Goal: Task Accomplishment & Management: Manage account settings

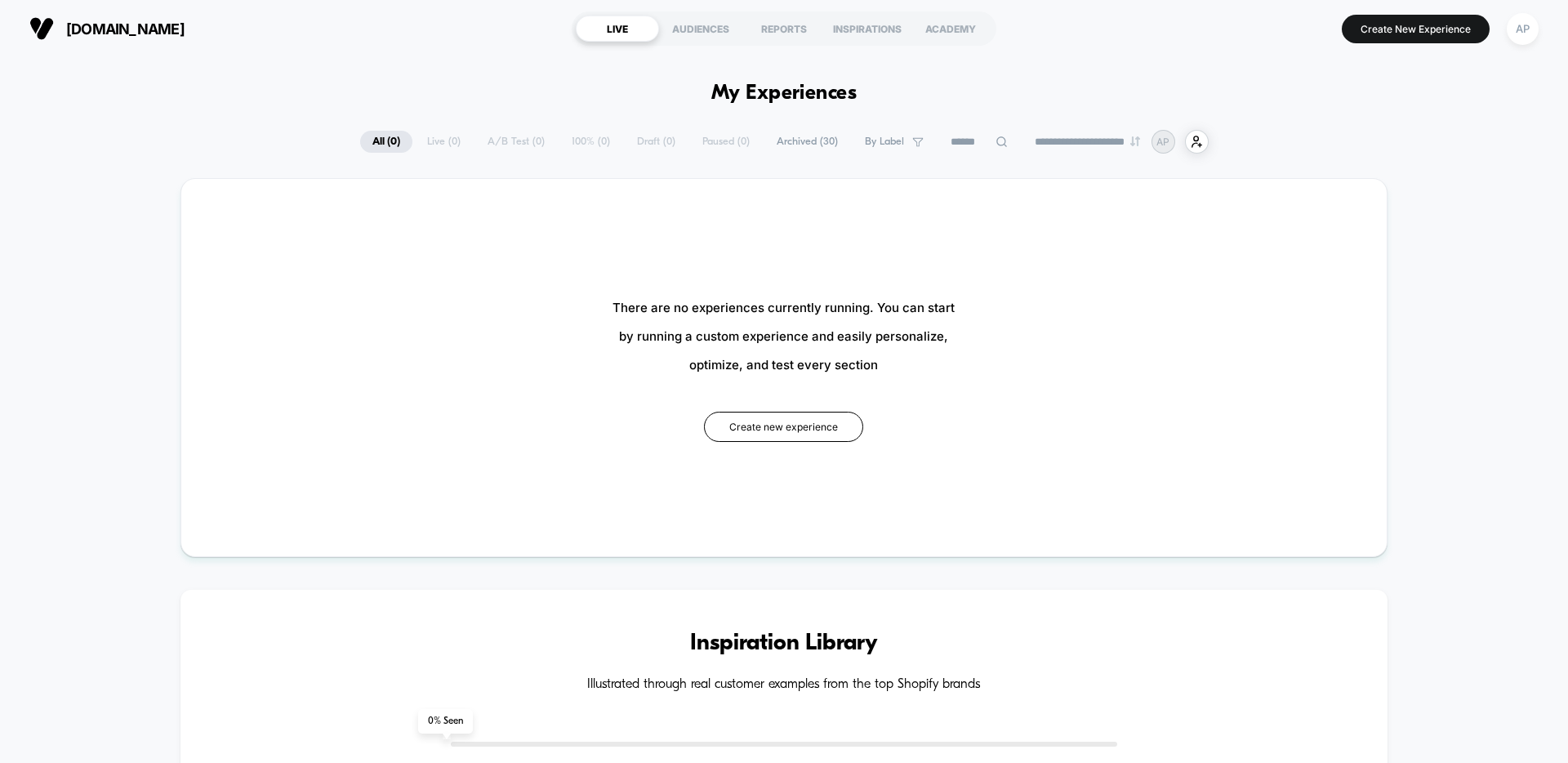
click at [793, 141] on span "Archived ( 30 )" at bounding box center [808, 142] width 86 height 22
click at [1538, 34] on button "AP" at bounding box center [1523, 29] width 42 height 34
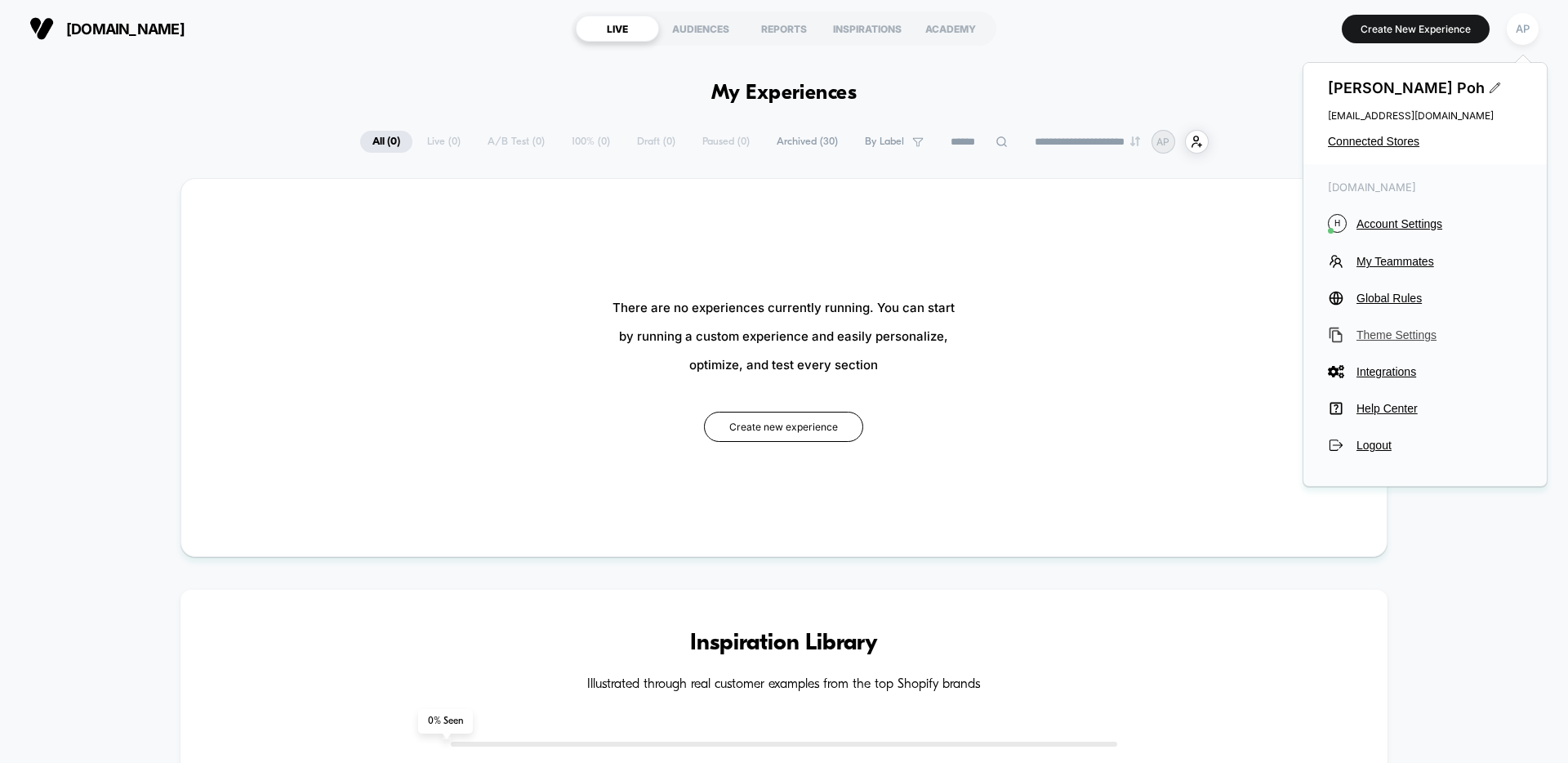
click at [1409, 340] on span "Theme Settings" at bounding box center [1439, 335] width 165 height 13
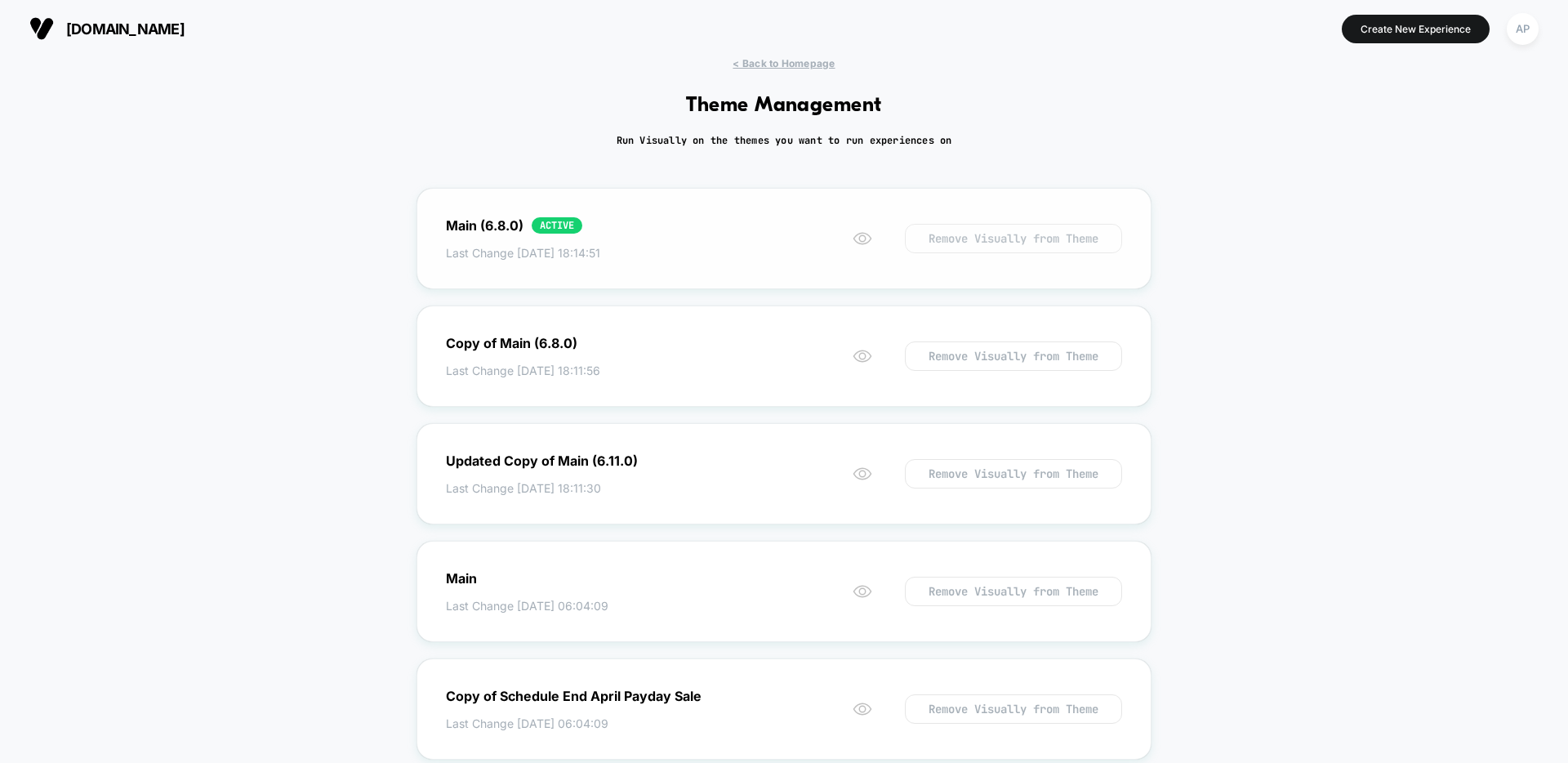
click at [1032, 240] on button "Remove Visually from Theme" at bounding box center [1013, 238] width 217 height 29
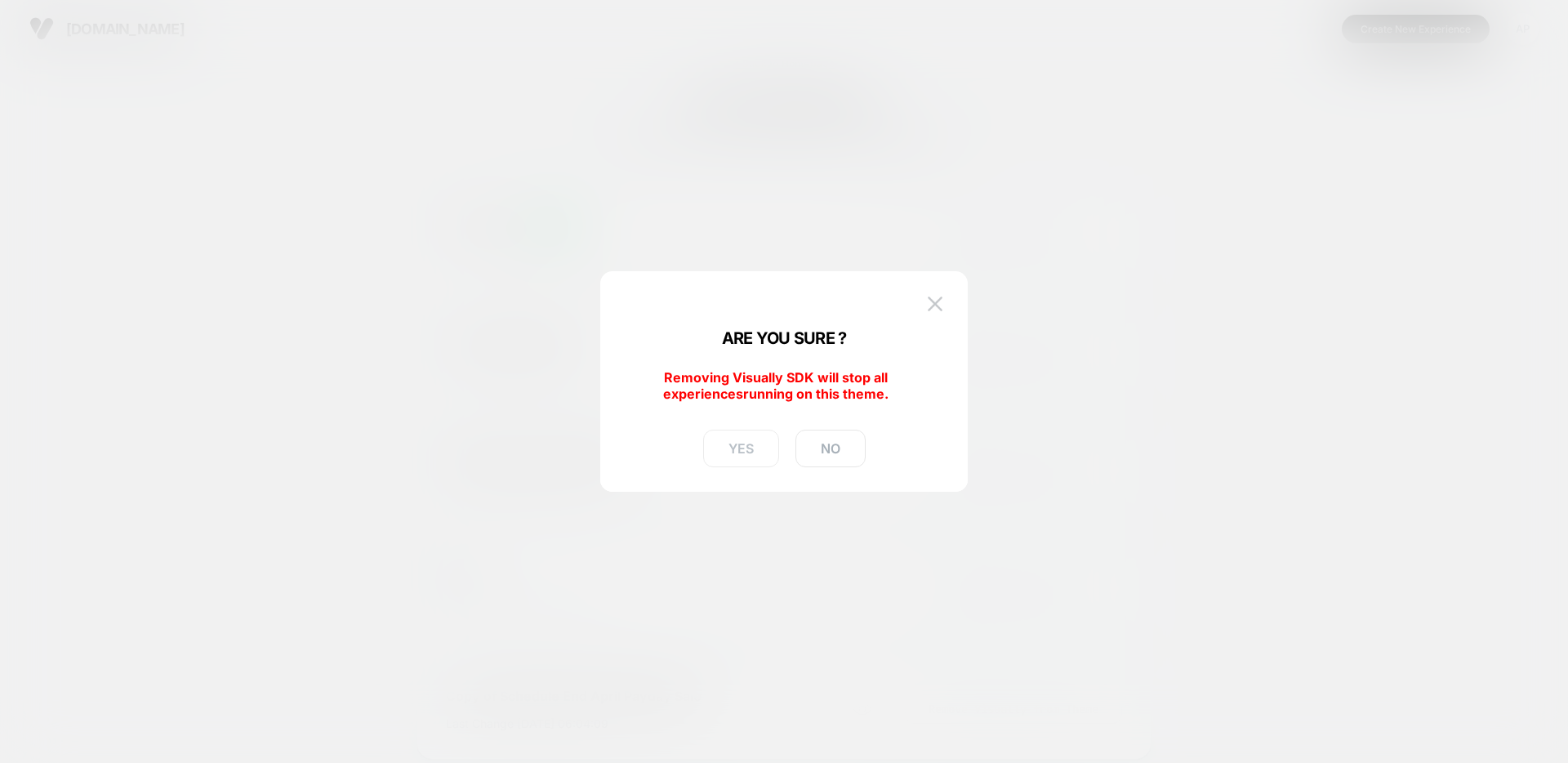
click at [754, 454] on button "YES" at bounding box center [741, 448] width 76 height 38
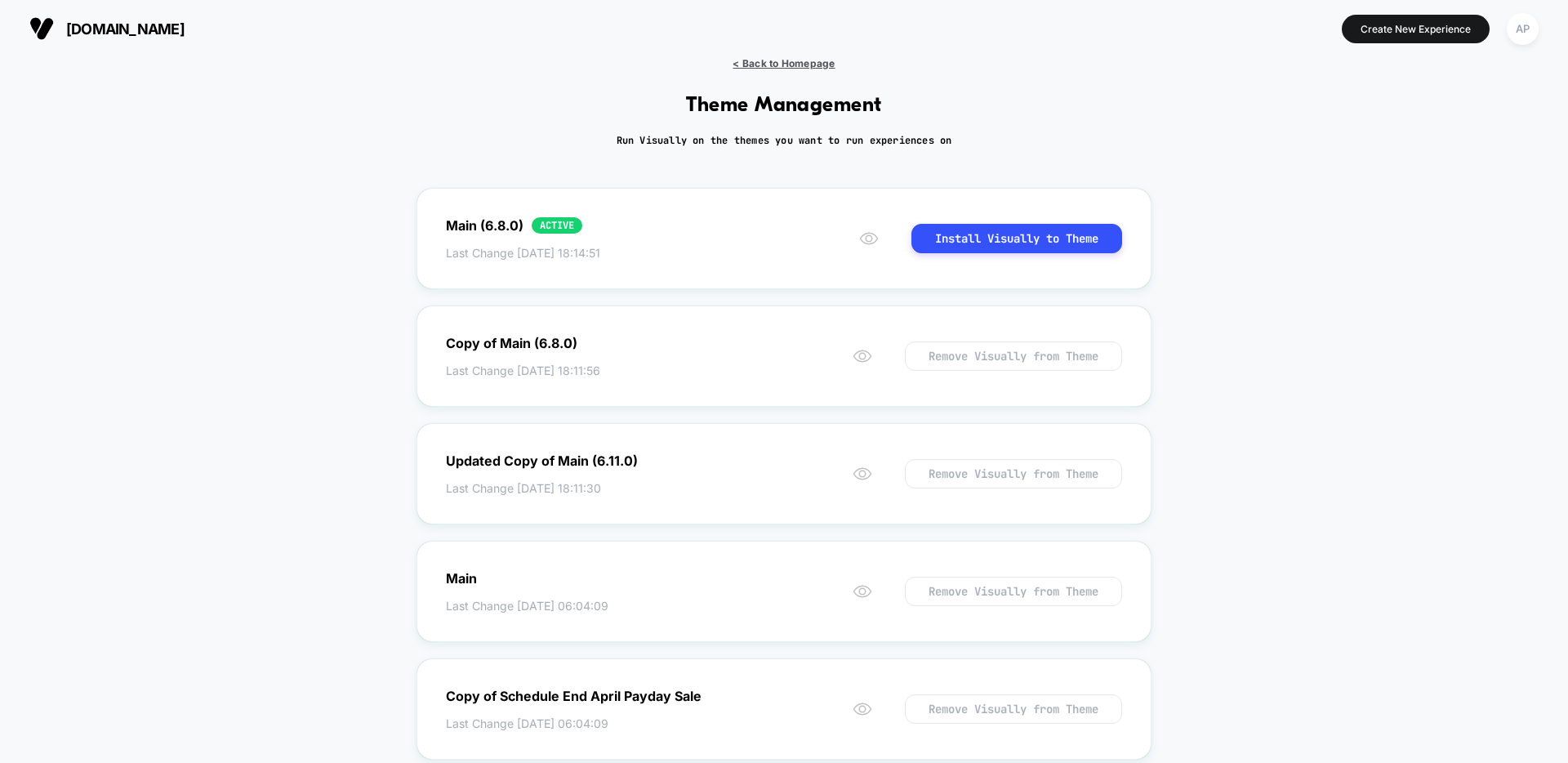
click at [776, 69] on span "< Back to Homepage" at bounding box center [784, 63] width 102 height 13
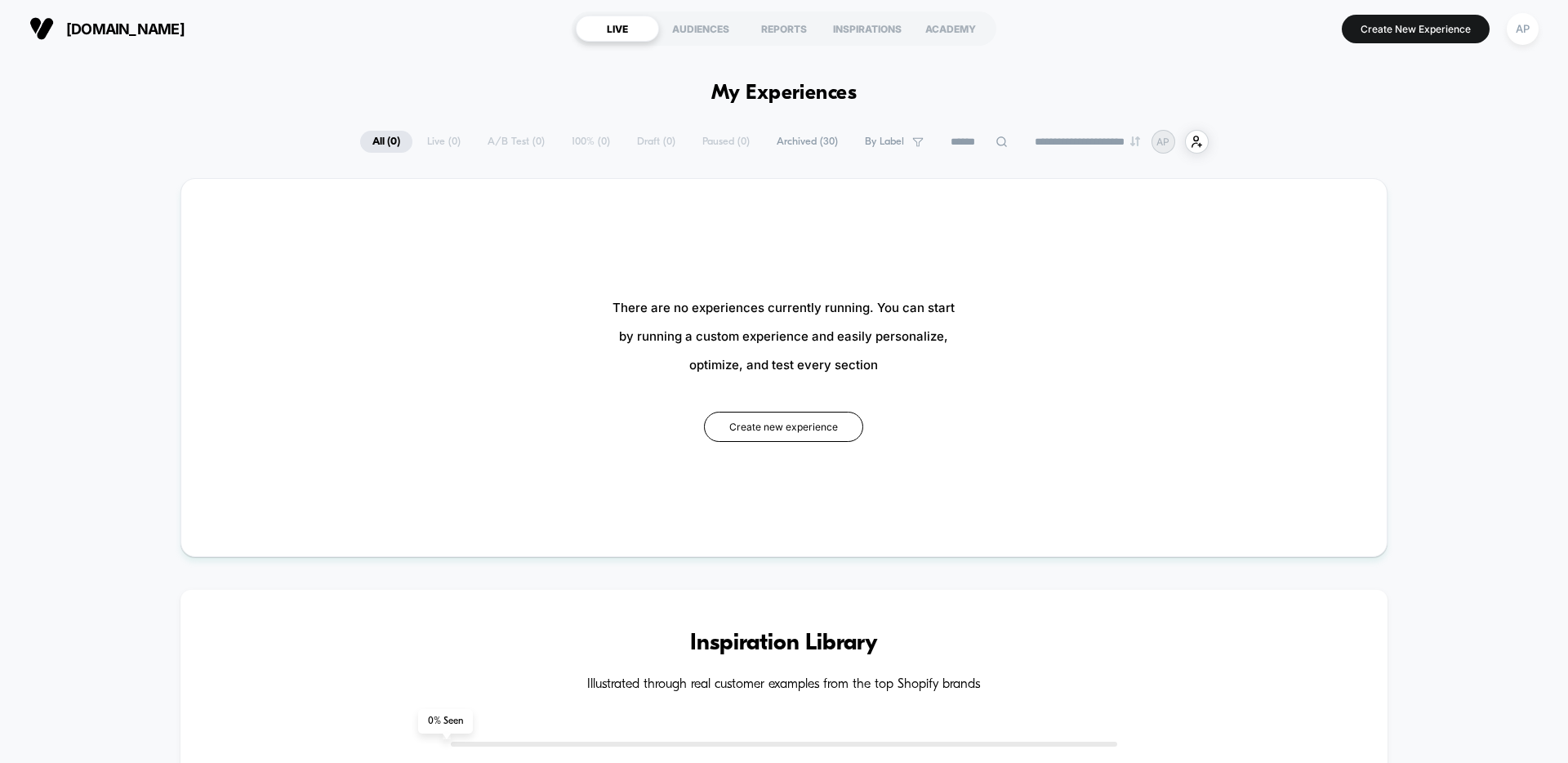
click at [1539, 30] on button "AP" at bounding box center [1523, 29] width 42 height 34
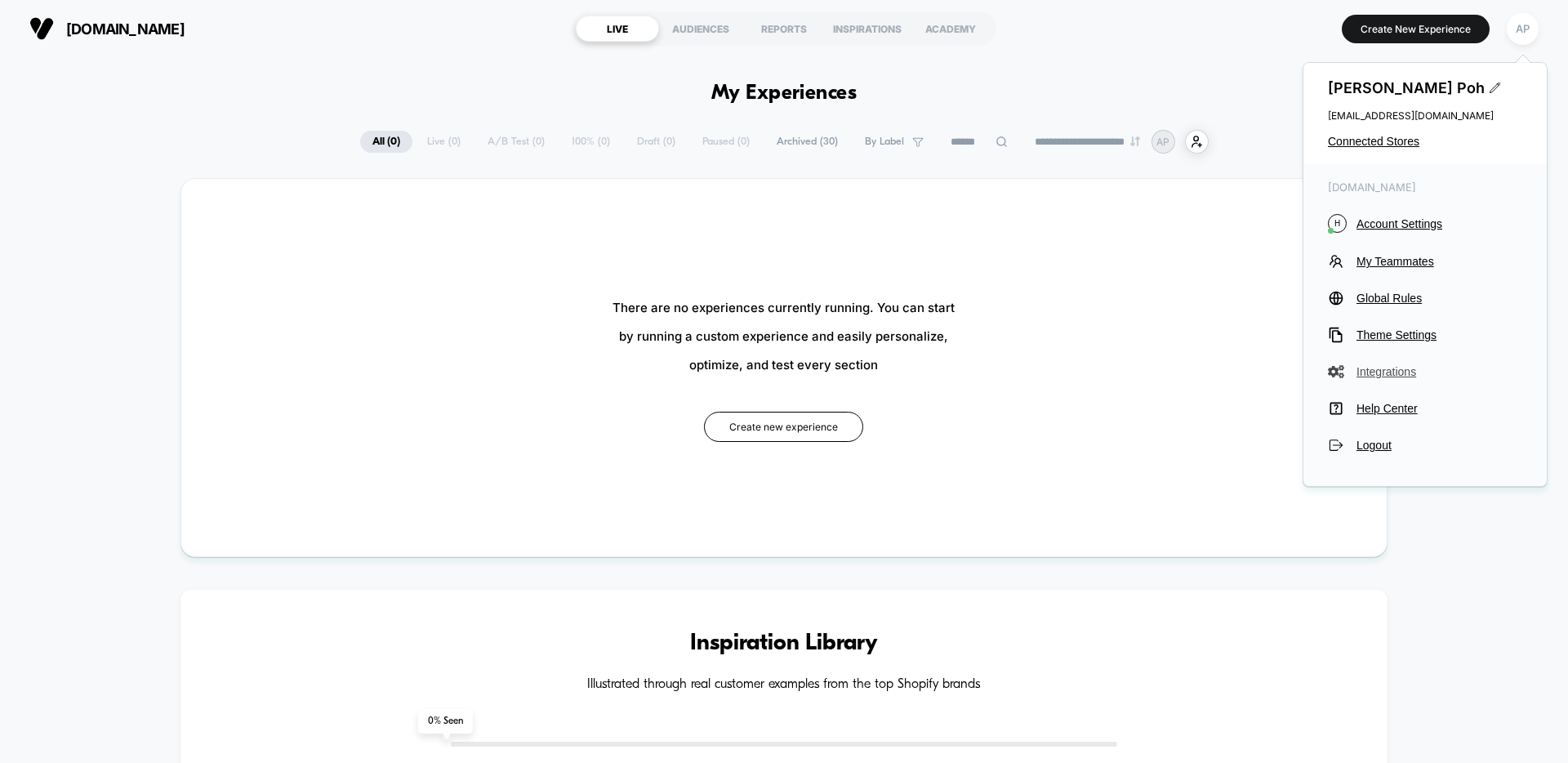
click at [1409, 371] on span "Integrations" at bounding box center [1439, 372] width 165 height 13
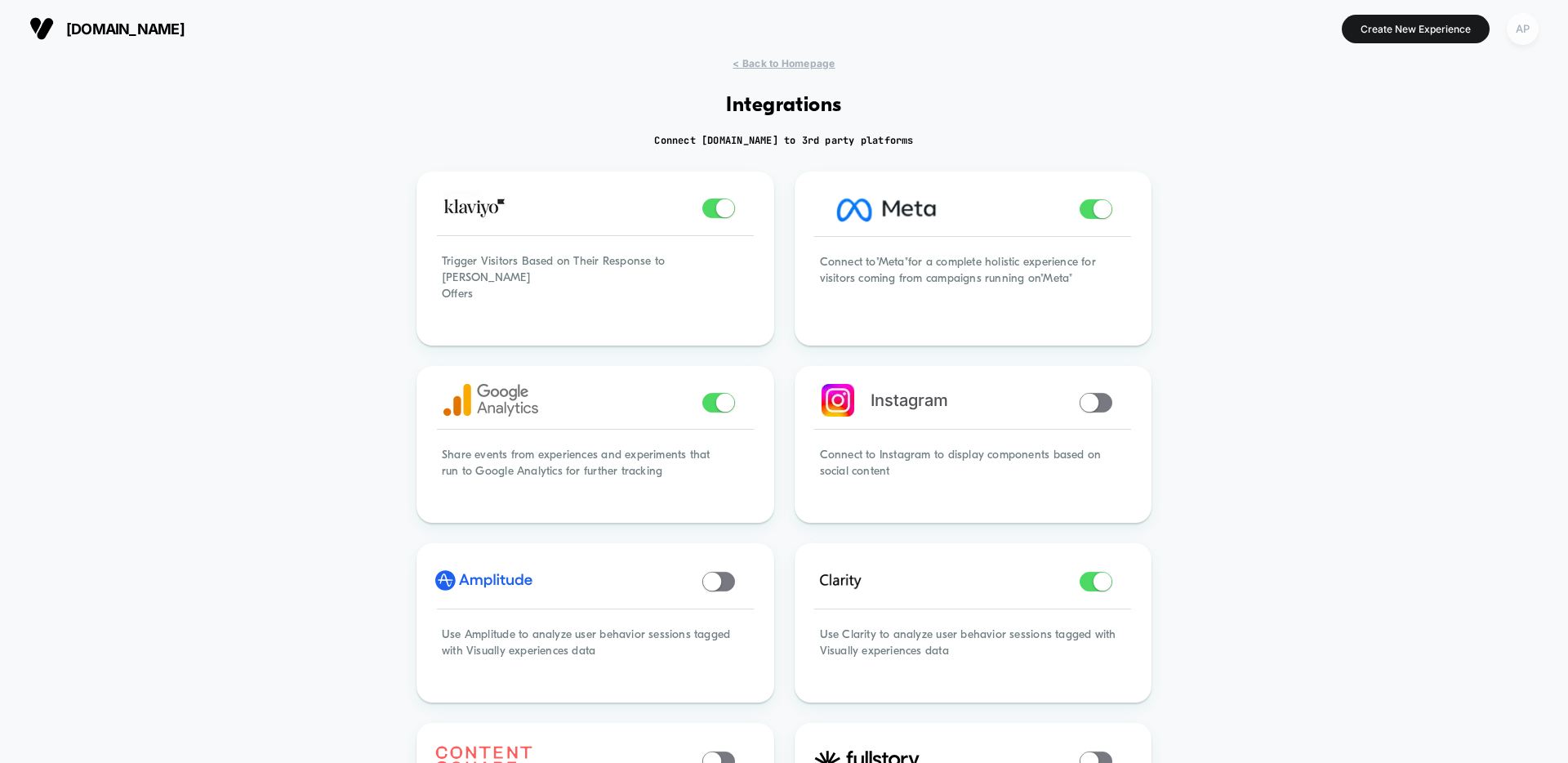
click at [1527, 24] on div "AP" at bounding box center [1523, 29] width 32 height 32
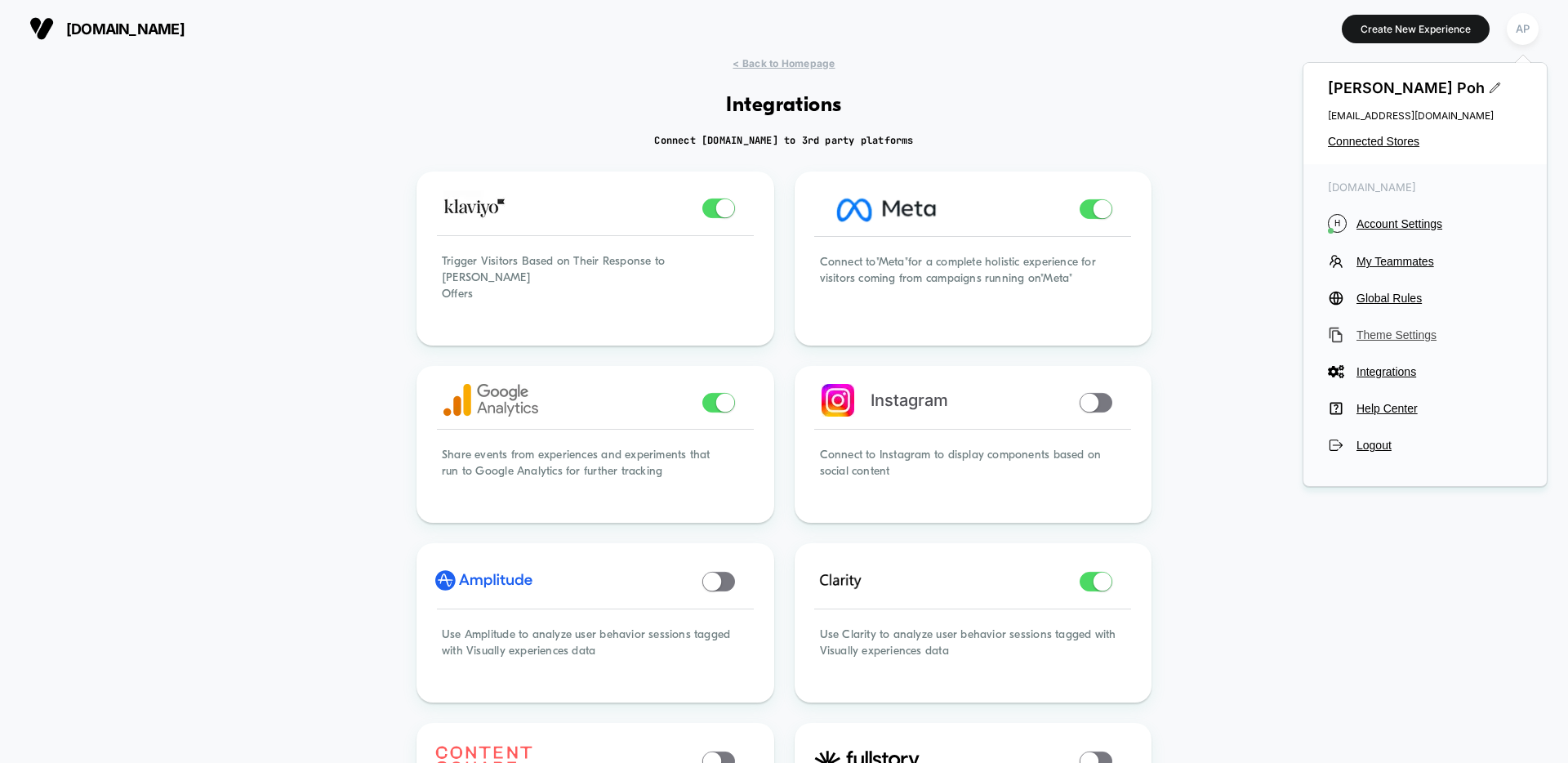
click at [1429, 337] on span "Theme Settings" at bounding box center [1439, 335] width 165 height 13
